Goal: Information Seeking & Learning: Learn about a topic

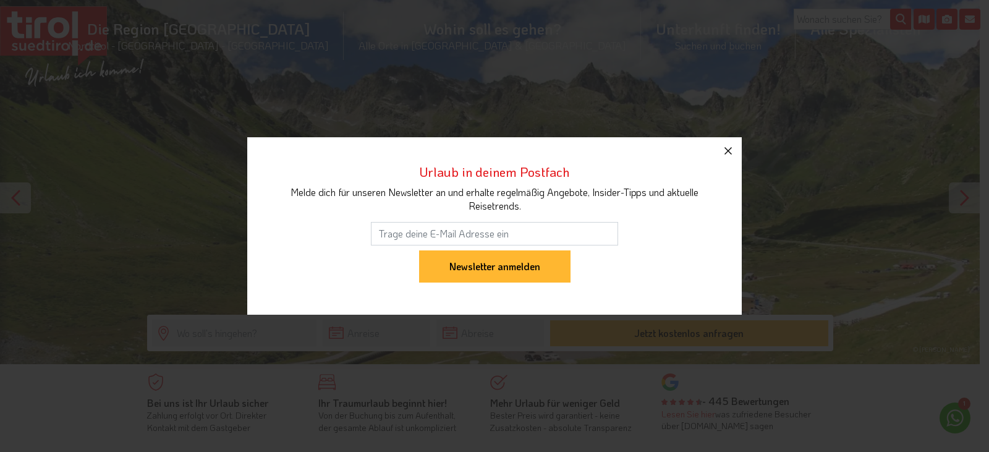
click at [728, 152] on icon "button" at bounding box center [728, 150] width 15 height 15
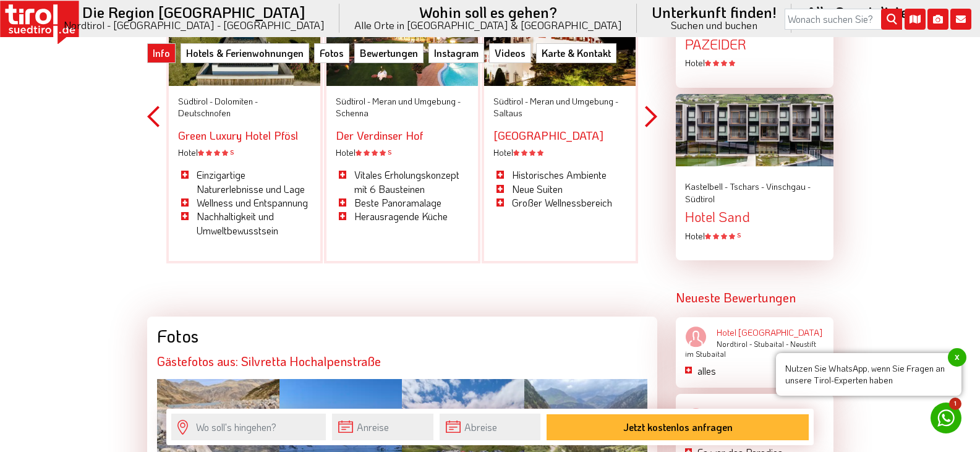
scroll to position [1979, 0]
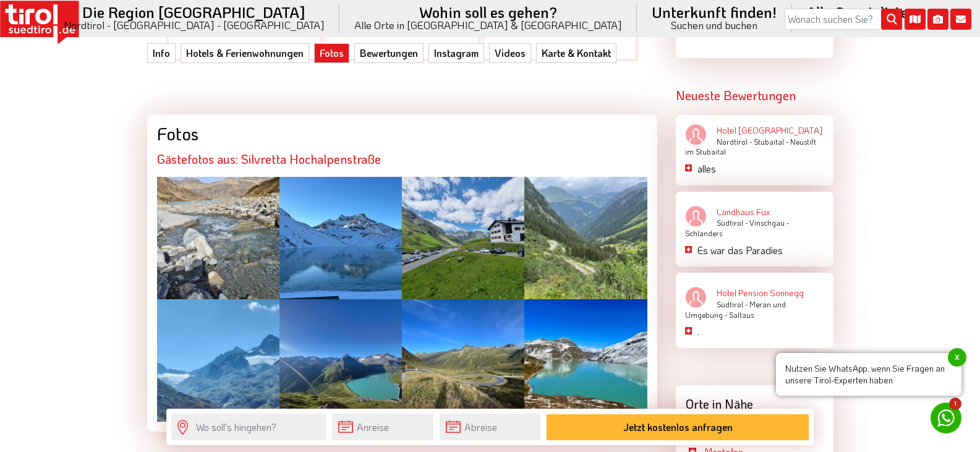
click at [454, 233] on div at bounding box center [463, 238] width 122 height 122
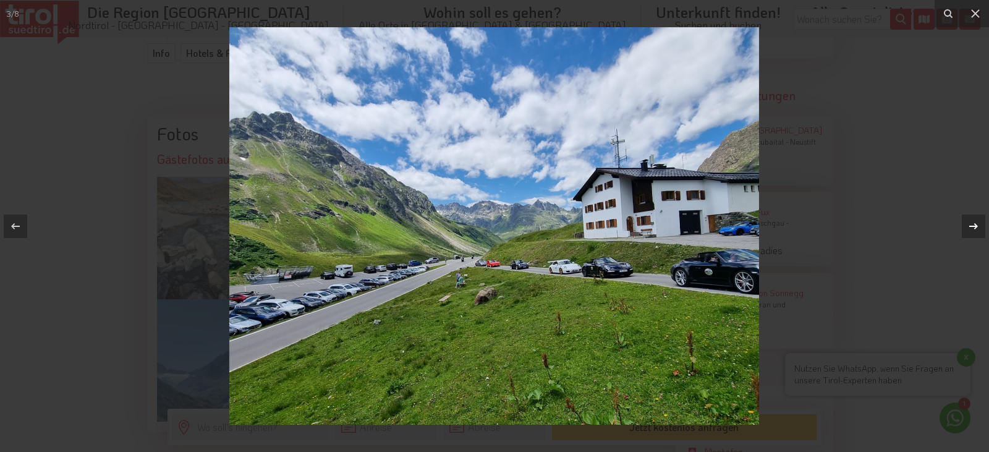
click at [977, 226] on icon at bounding box center [974, 226] width 9 height 6
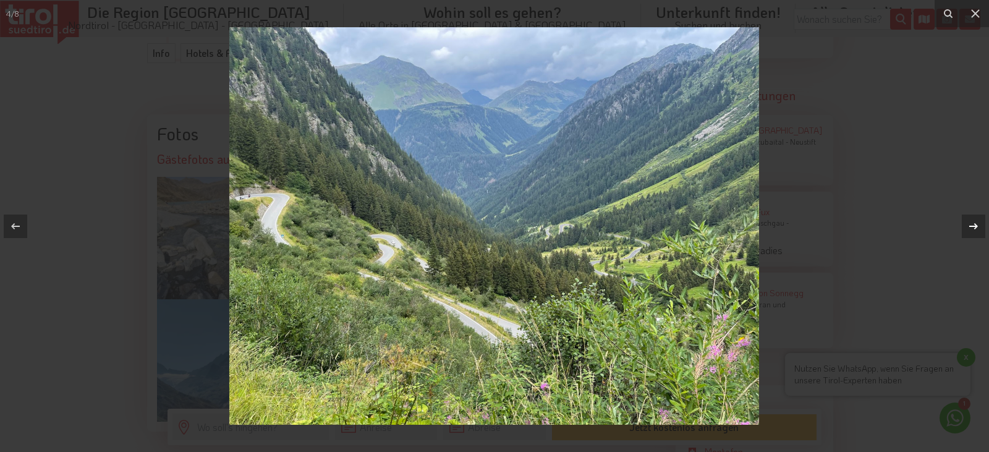
click at [977, 226] on icon at bounding box center [974, 226] width 9 height 6
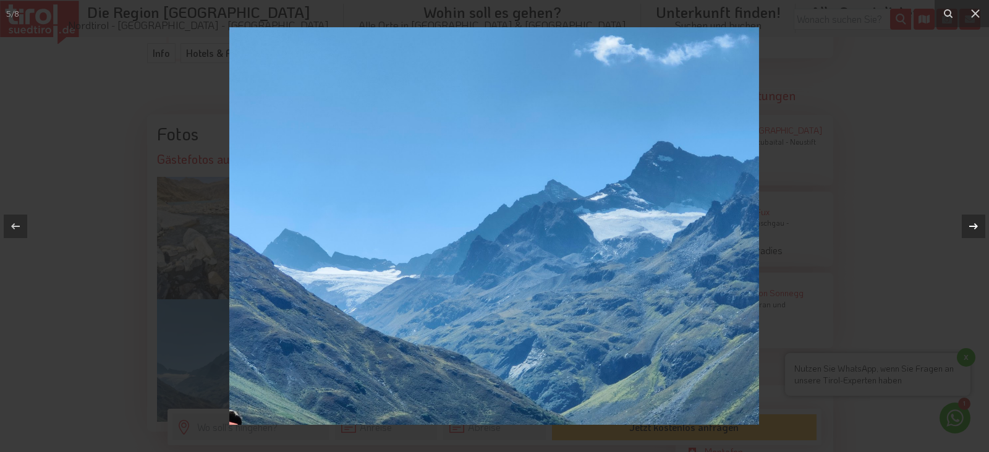
click at [977, 226] on icon at bounding box center [974, 226] width 9 height 6
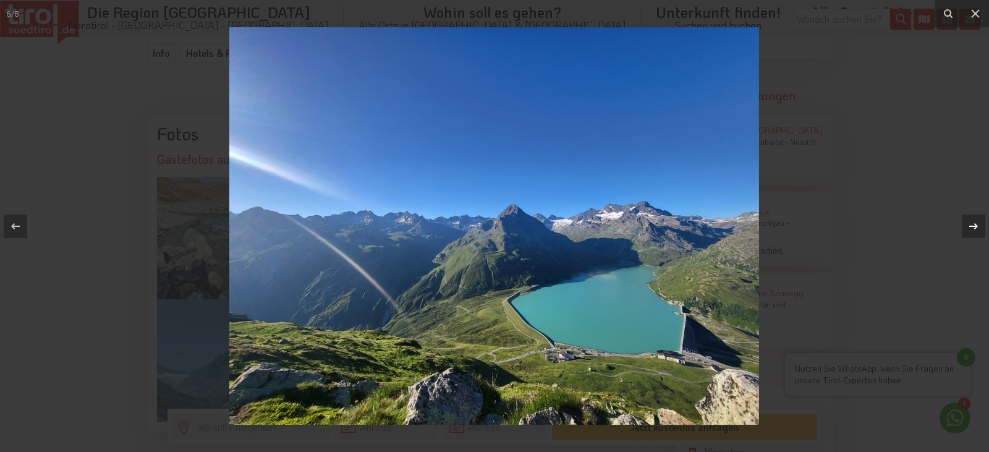
click at [974, 226] on icon at bounding box center [974, 226] width 9 height 6
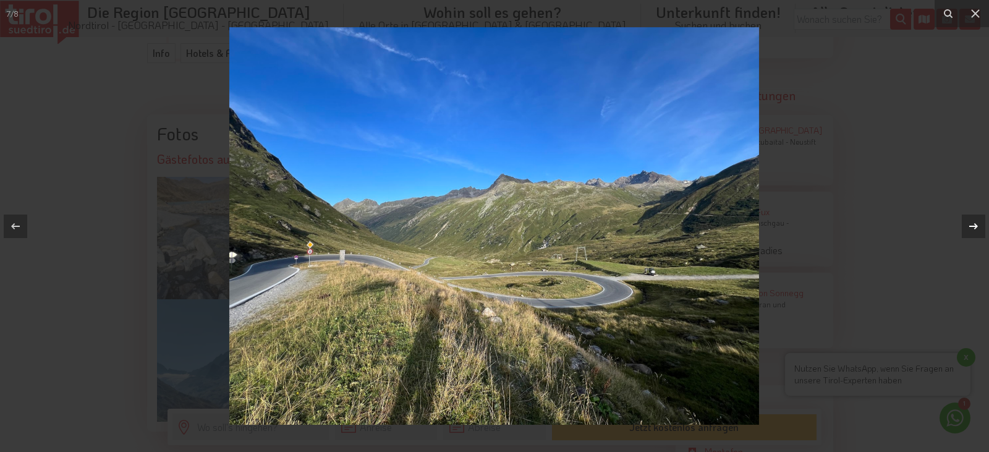
click at [974, 226] on icon at bounding box center [974, 226] width 9 height 6
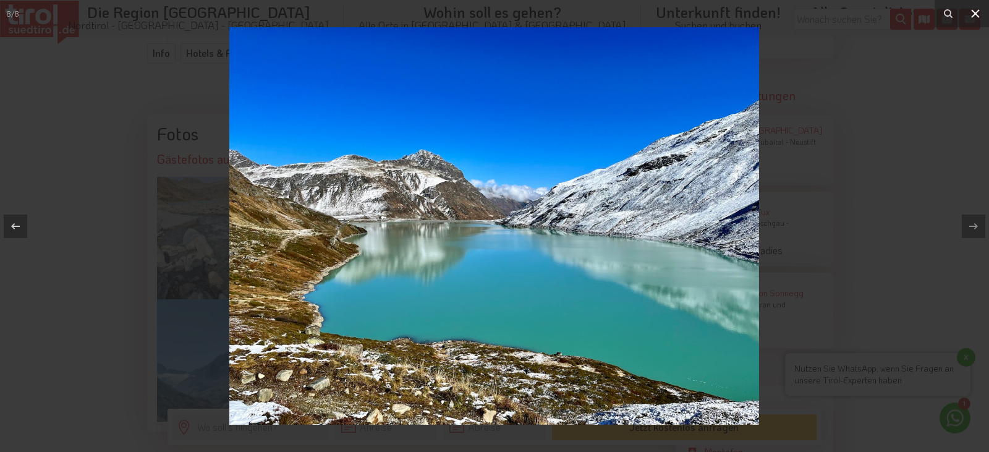
click at [976, 17] on icon at bounding box center [975, 13] width 15 height 15
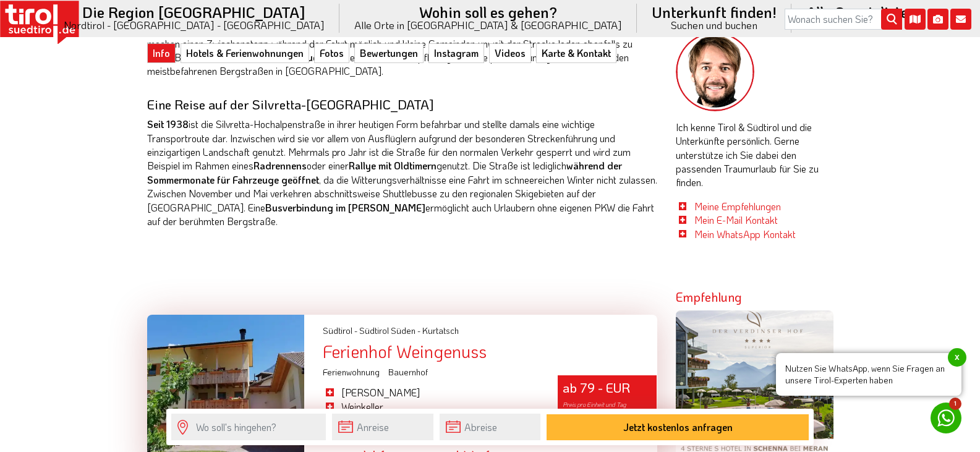
scroll to position [618, 0]
